Goal: Information Seeking & Learning: Learn about a topic

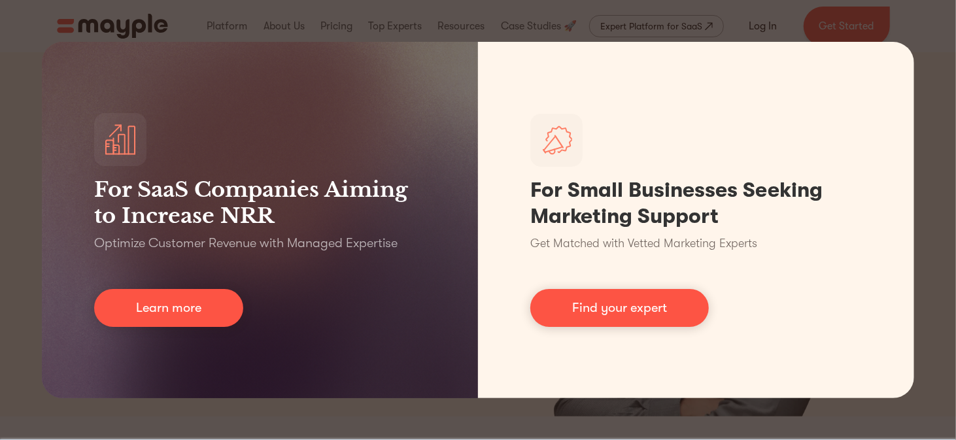
click at [928, 40] on div "For SaaS Companies Aiming to Increase NRR Optimize Customer Revenue with Manage…" at bounding box center [478, 220] width 956 height 440
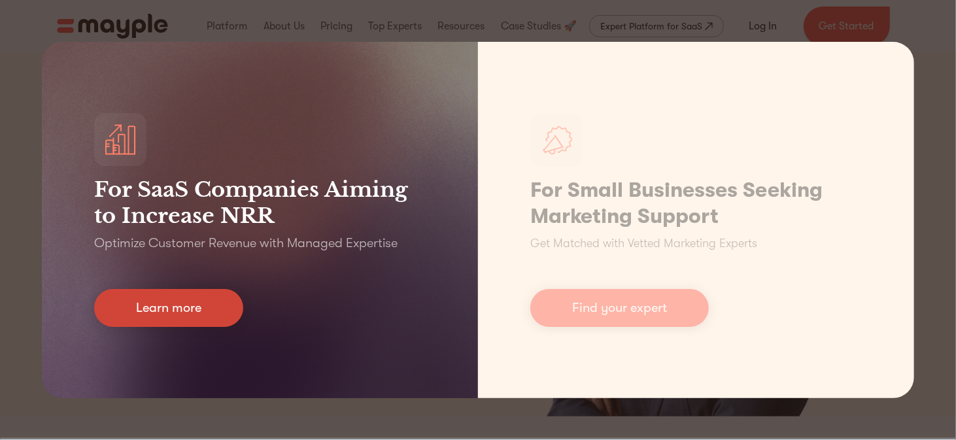
click at [180, 306] on link "Learn more" at bounding box center [168, 308] width 149 height 38
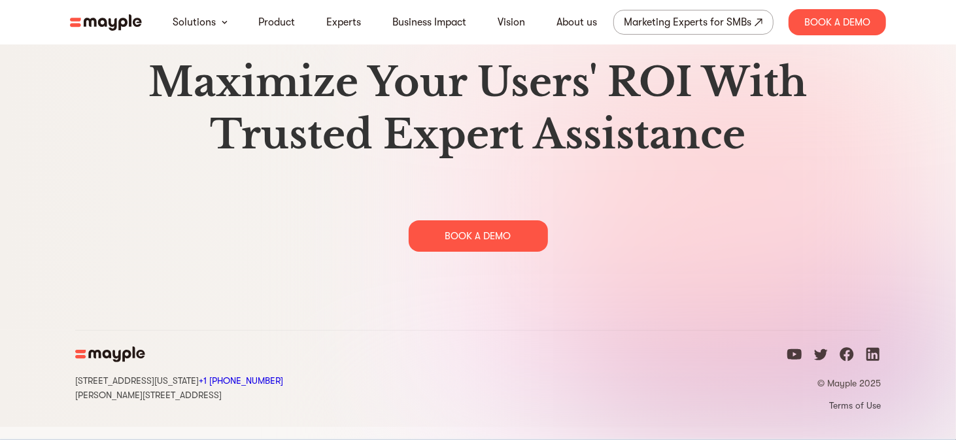
scroll to position [6735, 0]
click at [584, 22] on link "About us" at bounding box center [577, 22] width 41 height 16
